Goal: Task Accomplishment & Management: Manage account settings

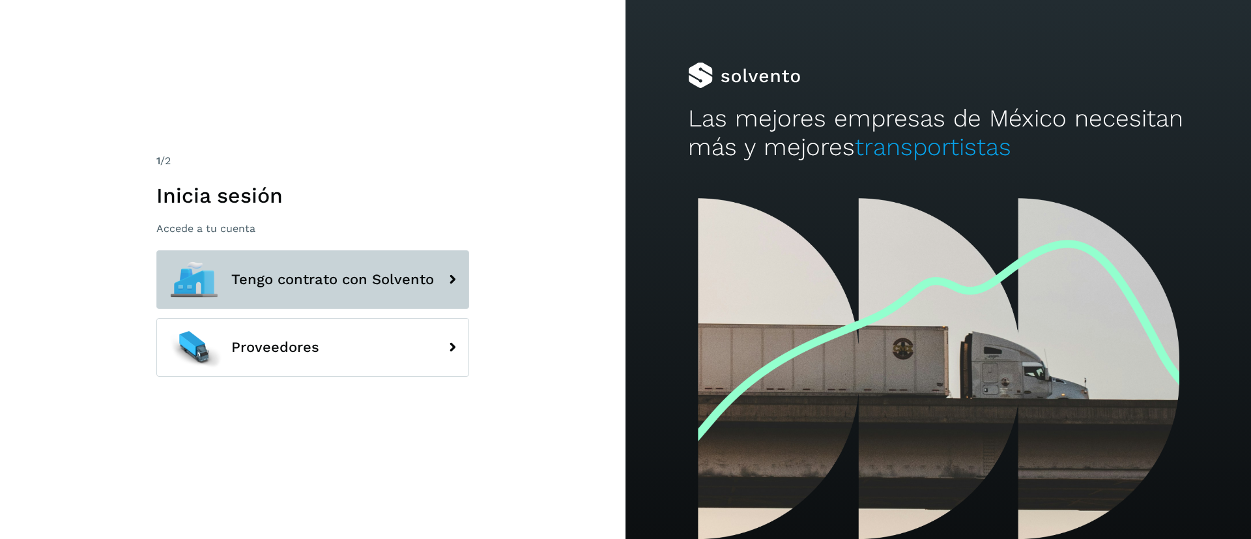
click at [390, 304] on button "Tengo contrato con Solvento" at bounding box center [312, 279] width 313 height 59
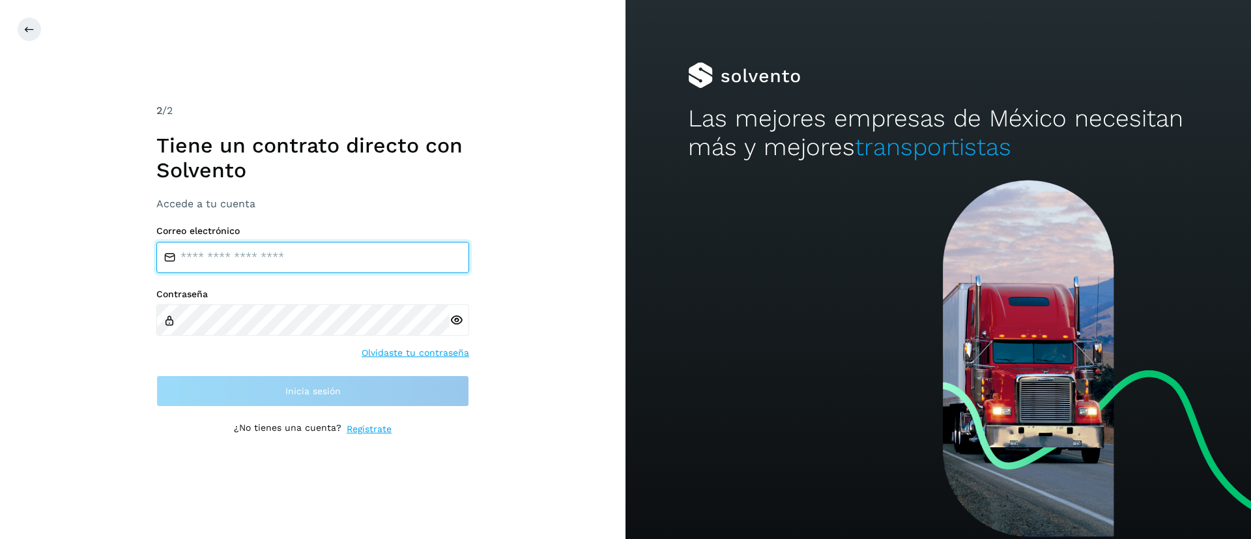
click at [265, 259] on input "email" at bounding box center [312, 257] width 313 height 31
type input "**********"
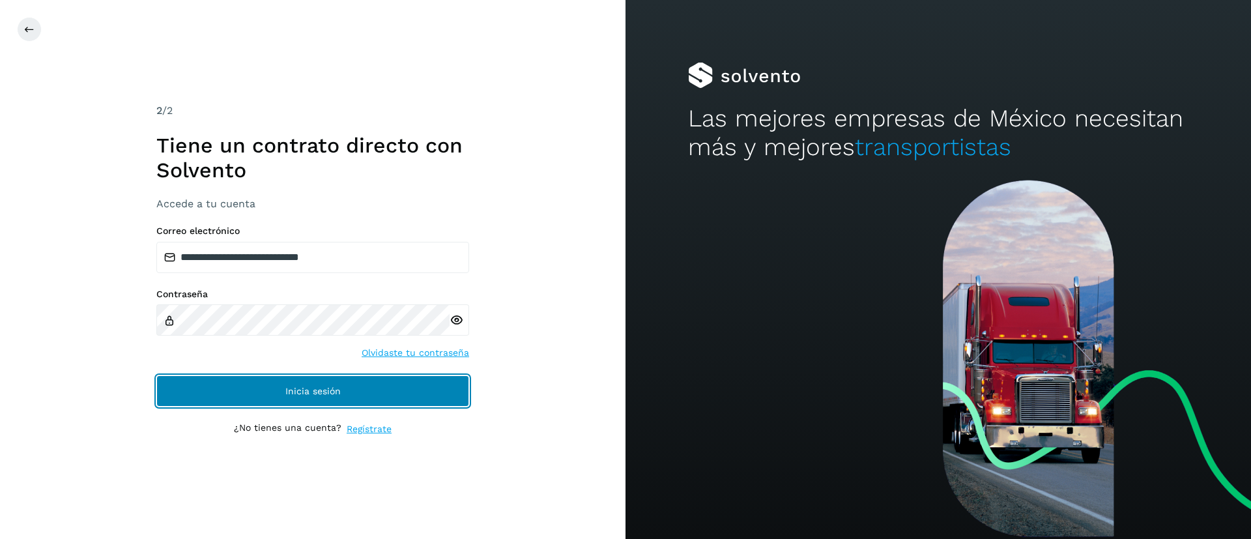
click at [319, 384] on button "Inicia sesión" at bounding box center [312, 390] width 313 height 31
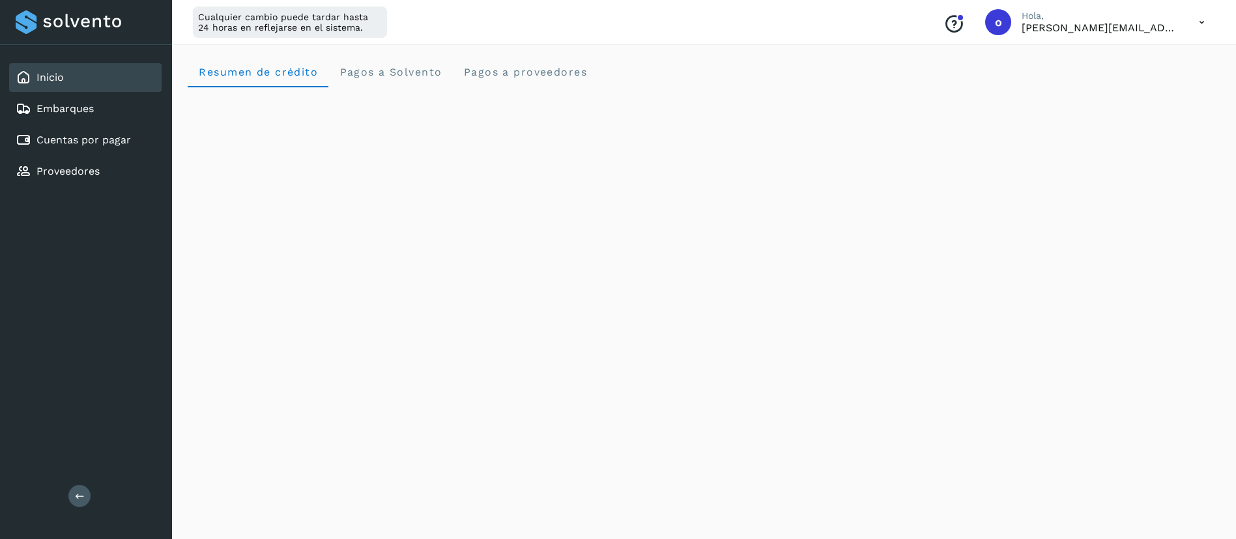
click at [87, 83] on div "Inicio" at bounding box center [85, 77] width 152 height 29
click at [86, 83] on div "Inicio" at bounding box center [85, 77] width 152 height 29
click at [633, 63] on div "Resumen de crédito Pagos a Solvento Pagos a proveedores" at bounding box center [704, 71] width 1033 height 31
click at [359, 85] on Solvento "Pagos a Solvento" at bounding box center [390, 71] width 124 height 31
click at [208, 83] on crédito "Resumen de crédito" at bounding box center [258, 71] width 141 height 31
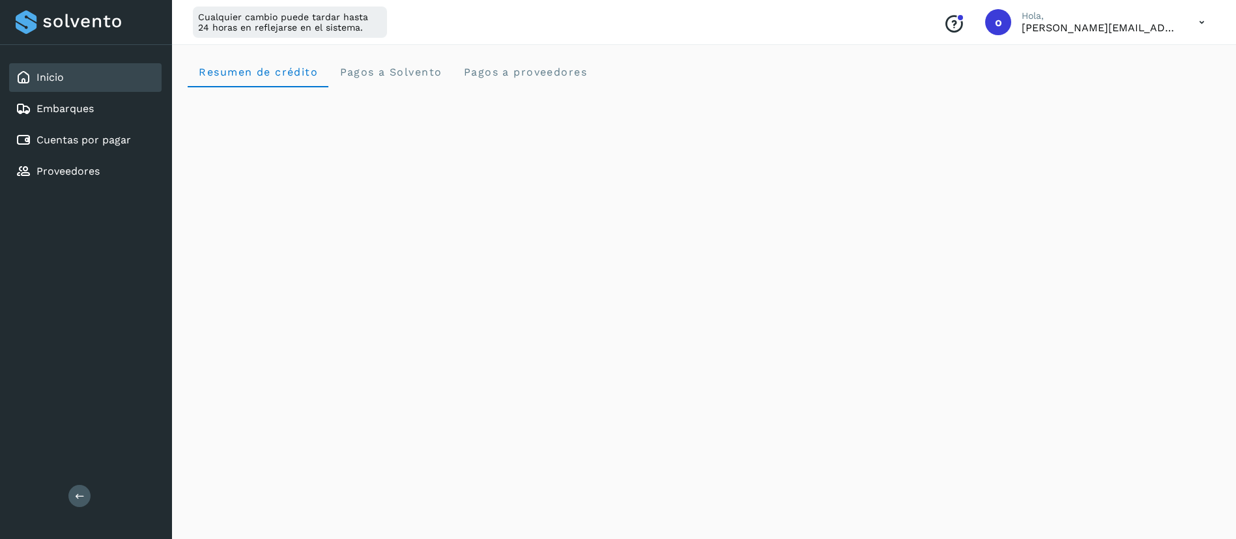
scroll to position [293, 0]
click at [1226, 222] on div "Resumen de crédito Pagos a Solvento Pagos a proveedores" at bounding box center [704, 357] width 1064 height 1220
click at [93, 79] on div "Inicio" at bounding box center [85, 77] width 152 height 29
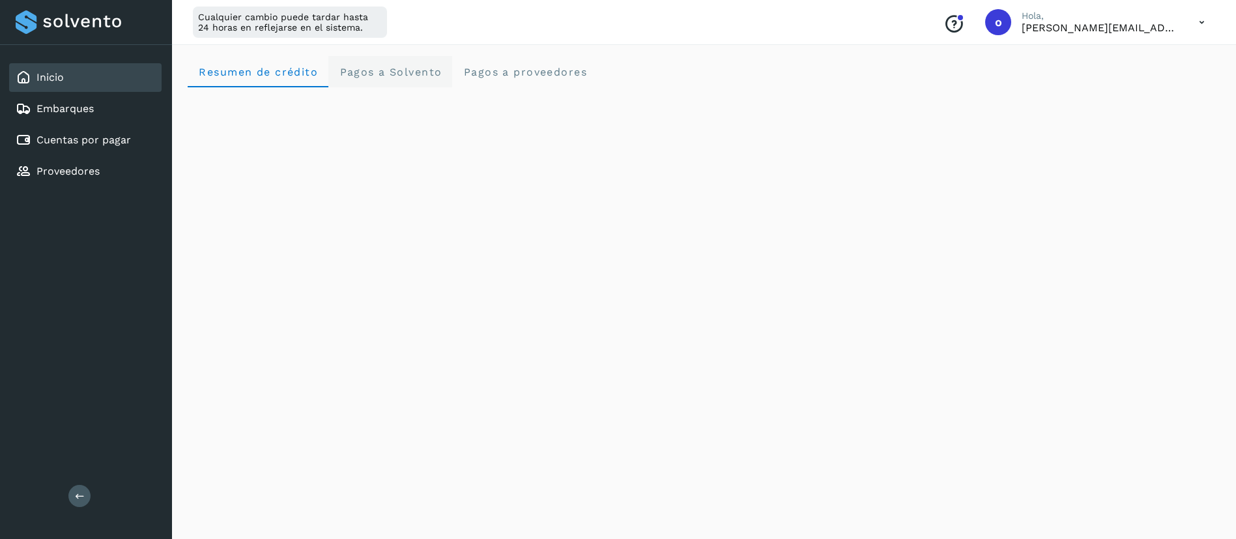
click at [401, 84] on Solvento "Pagos a Solvento" at bounding box center [390, 71] width 124 height 31
click at [124, 79] on div "Inicio" at bounding box center [85, 77] width 152 height 29
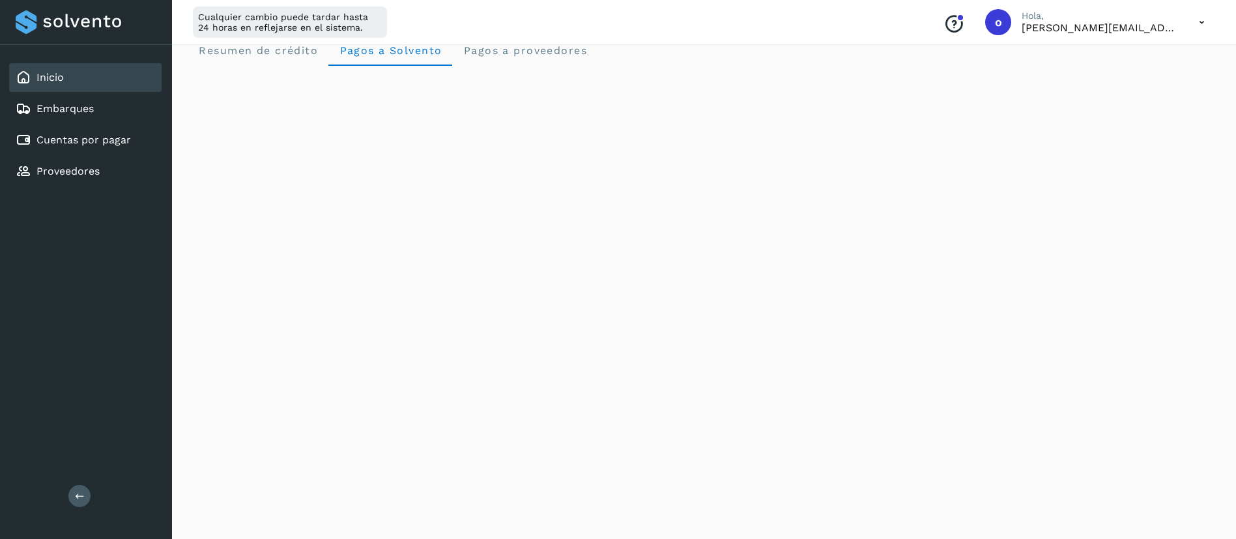
scroll to position [0, 0]
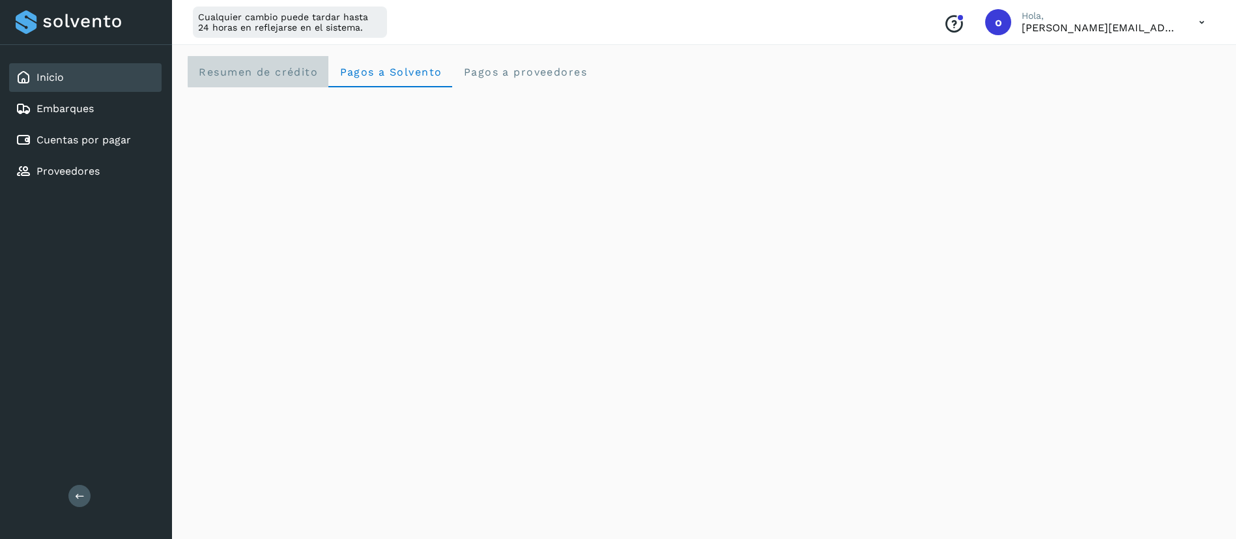
click at [283, 78] on crédito "Resumen de crédito" at bounding box center [258, 71] width 141 height 31
click at [341, 63] on Solvento "Pagos a Solvento" at bounding box center [390, 71] width 124 height 31
